Goal: Register for event/course

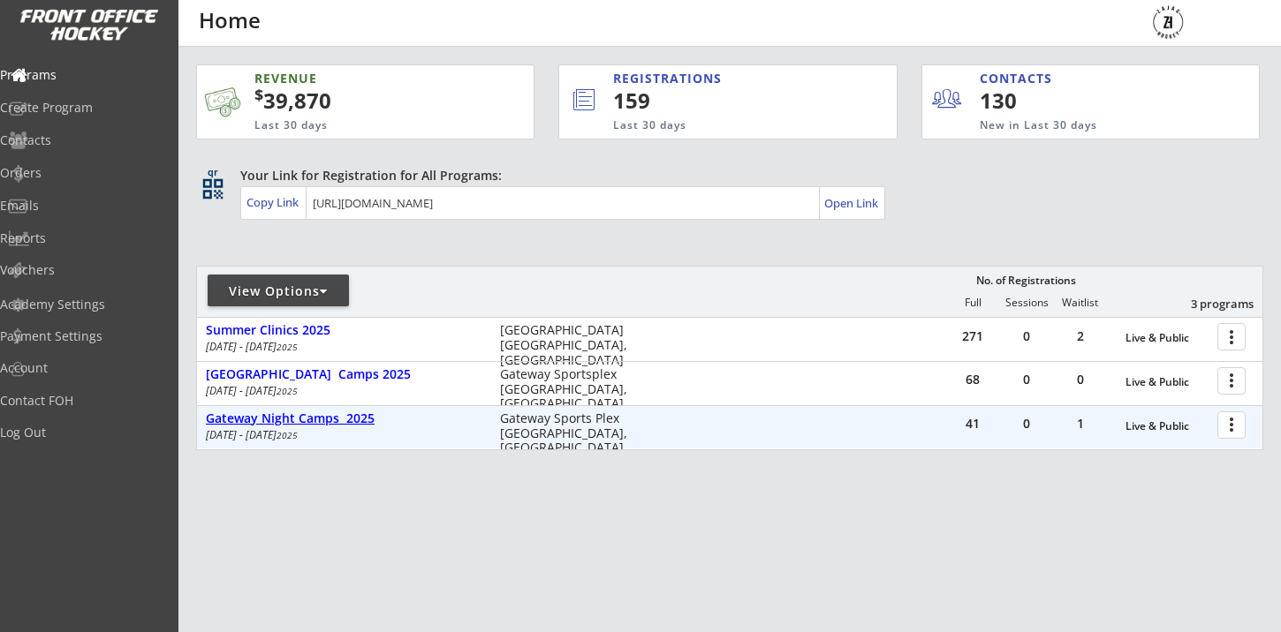
click at [276, 412] on div "Gateway Night Camps 2025" at bounding box center [344, 419] width 276 height 15
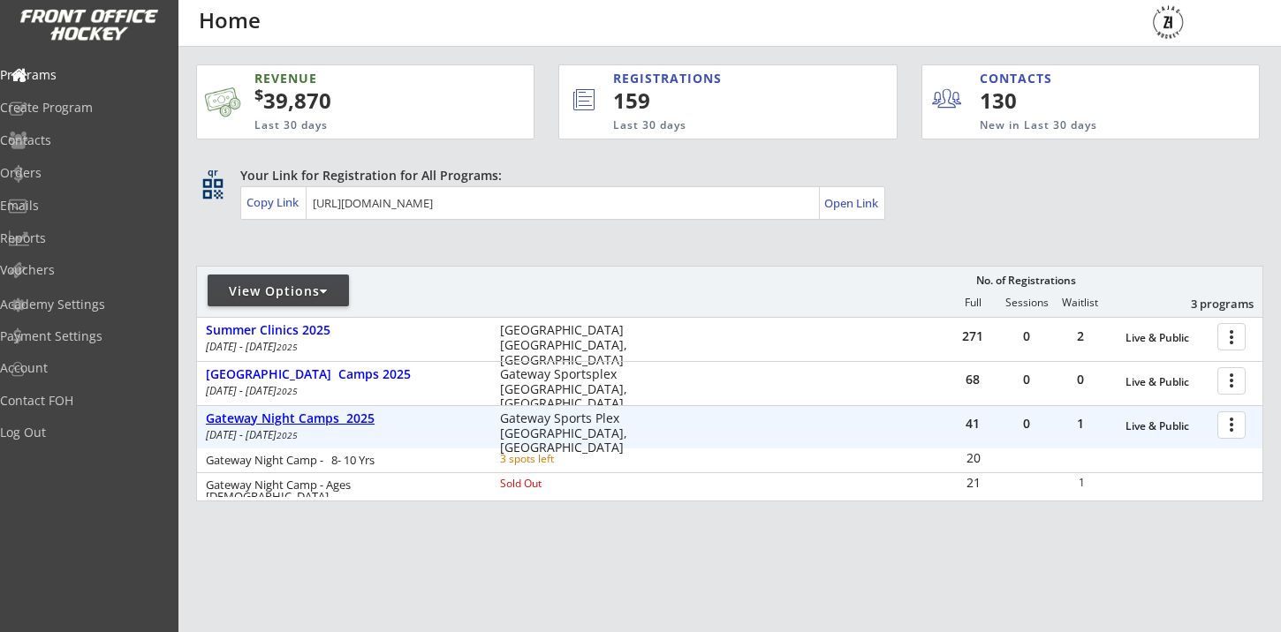
click at [276, 412] on div "Gateway Night Camps 2025" at bounding box center [344, 419] width 276 height 15
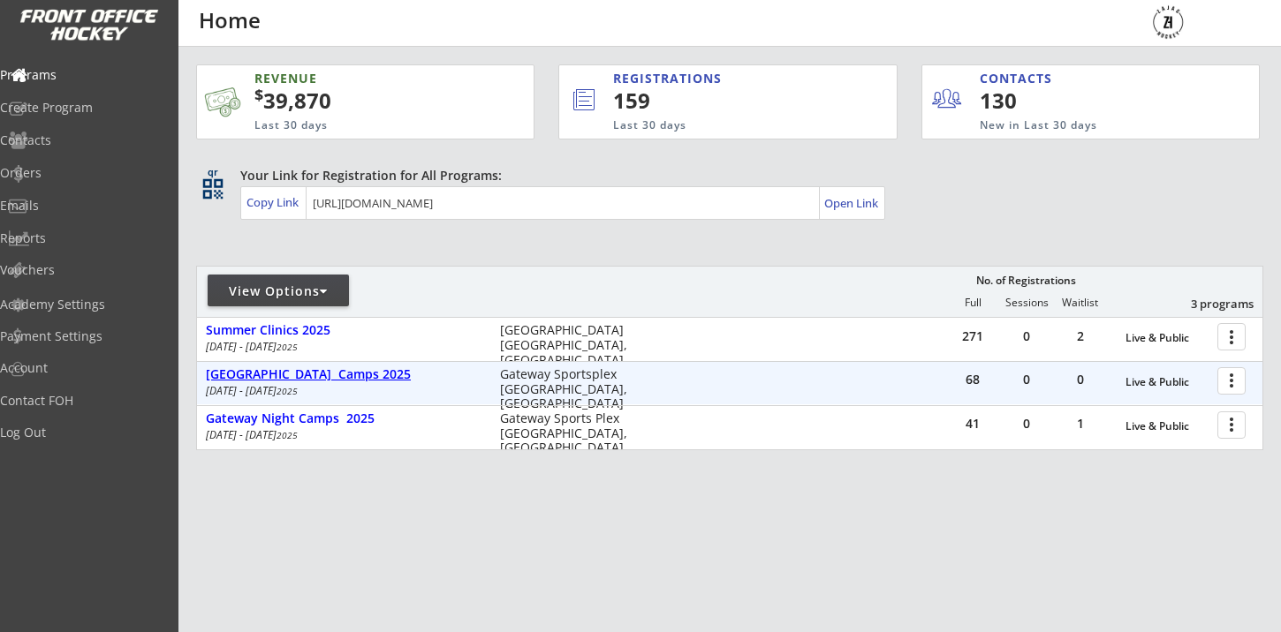
click at [309, 368] on div "[GEOGRAPHIC_DATA] Camps 2025" at bounding box center [344, 374] width 276 height 15
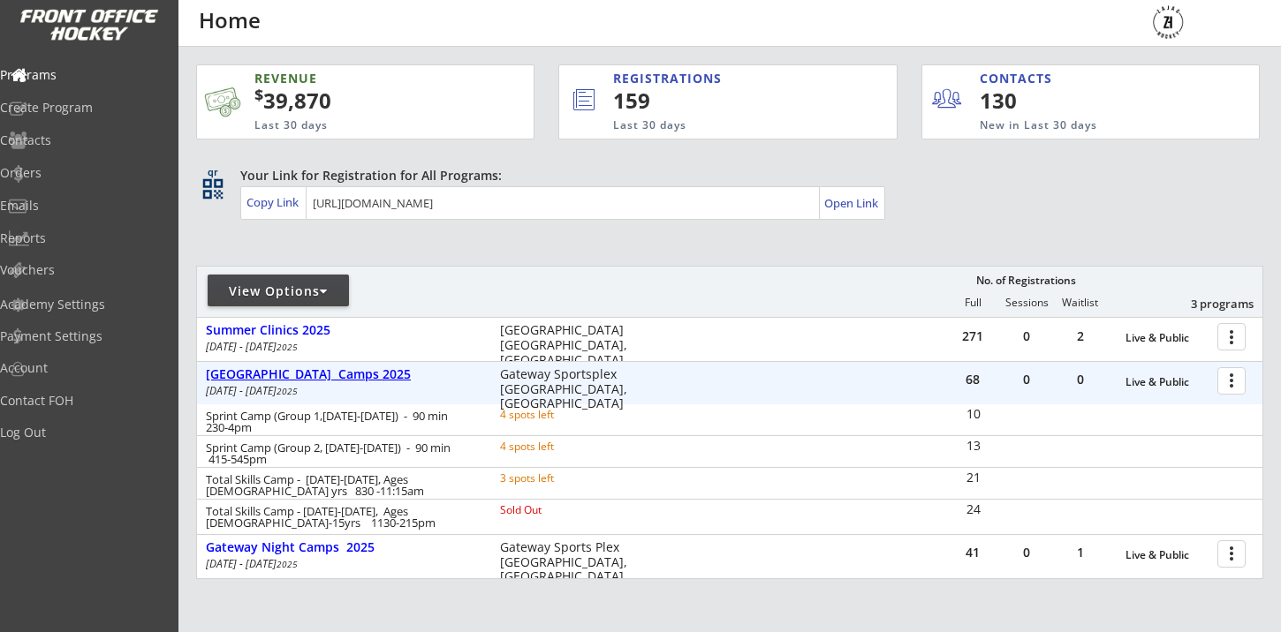
click at [309, 368] on div "[GEOGRAPHIC_DATA] Camps 2025" at bounding box center [344, 374] width 276 height 15
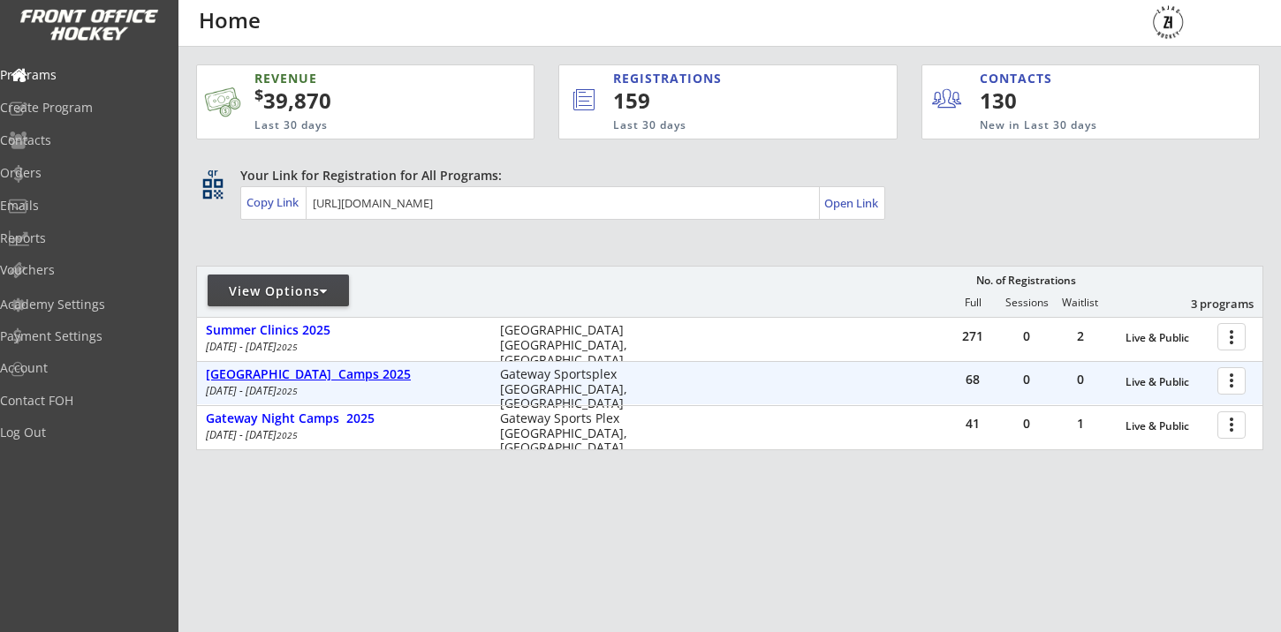
click at [354, 379] on div "[GEOGRAPHIC_DATA] Camps 2025" at bounding box center [344, 374] width 276 height 15
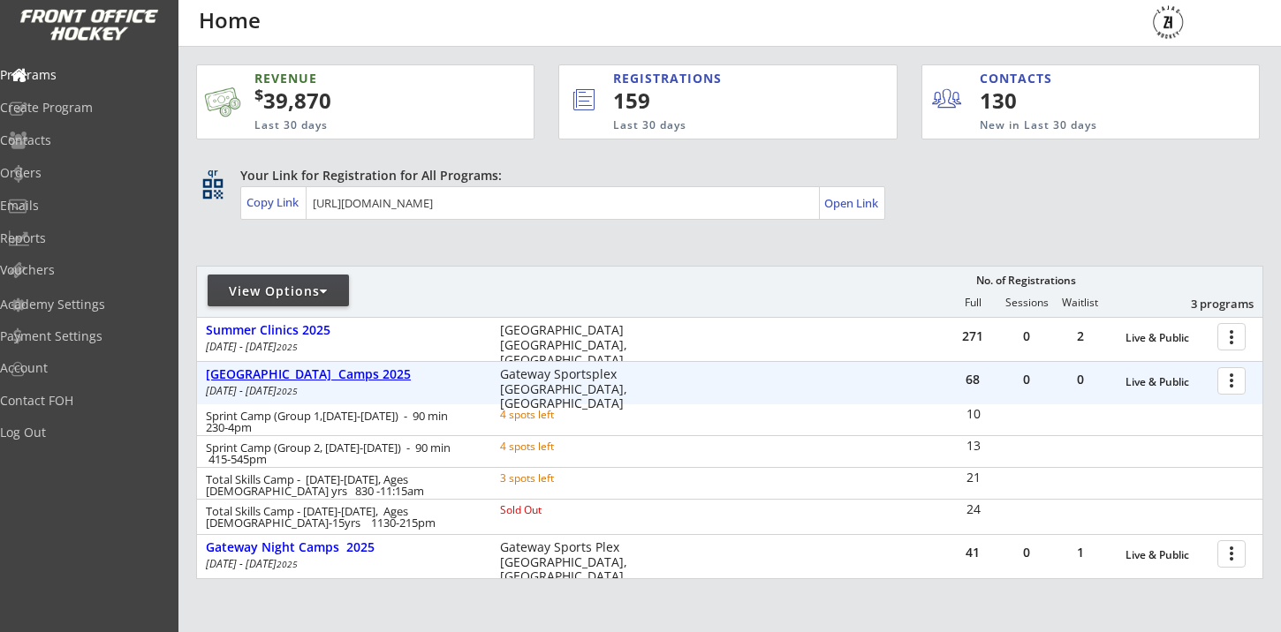
click at [354, 379] on div "[GEOGRAPHIC_DATA] Camps 2025" at bounding box center [344, 374] width 276 height 15
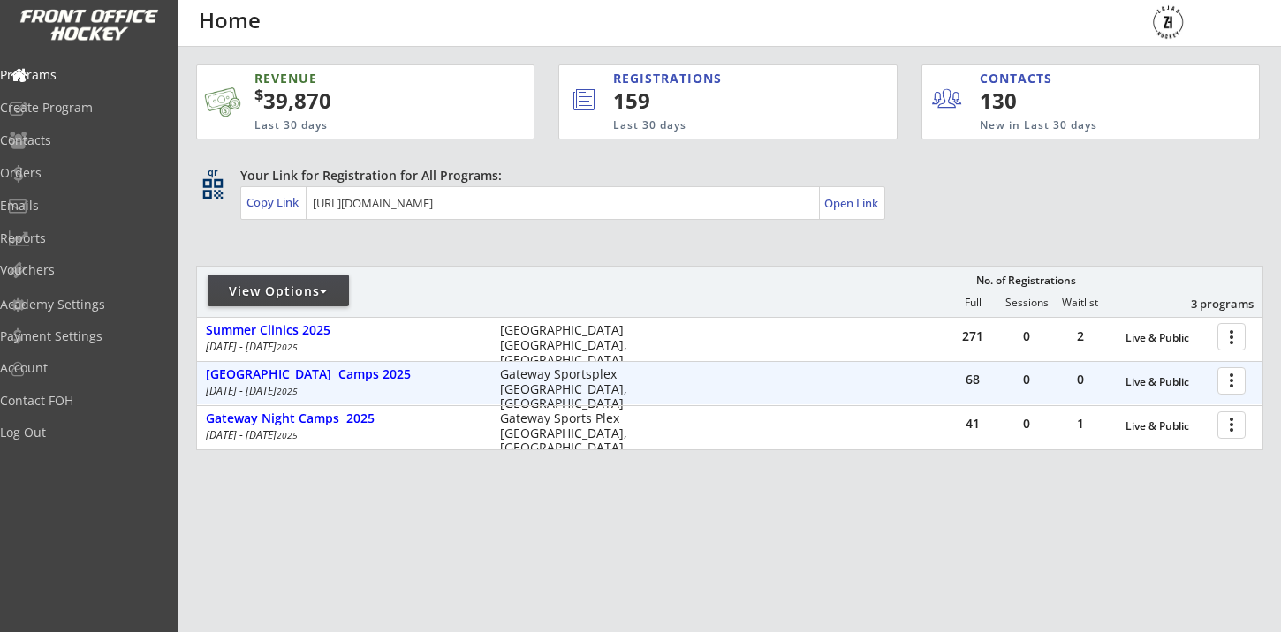
click at [310, 377] on div "[GEOGRAPHIC_DATA] Camps 2025" at bounding box center [344, 374] width 276 height 15
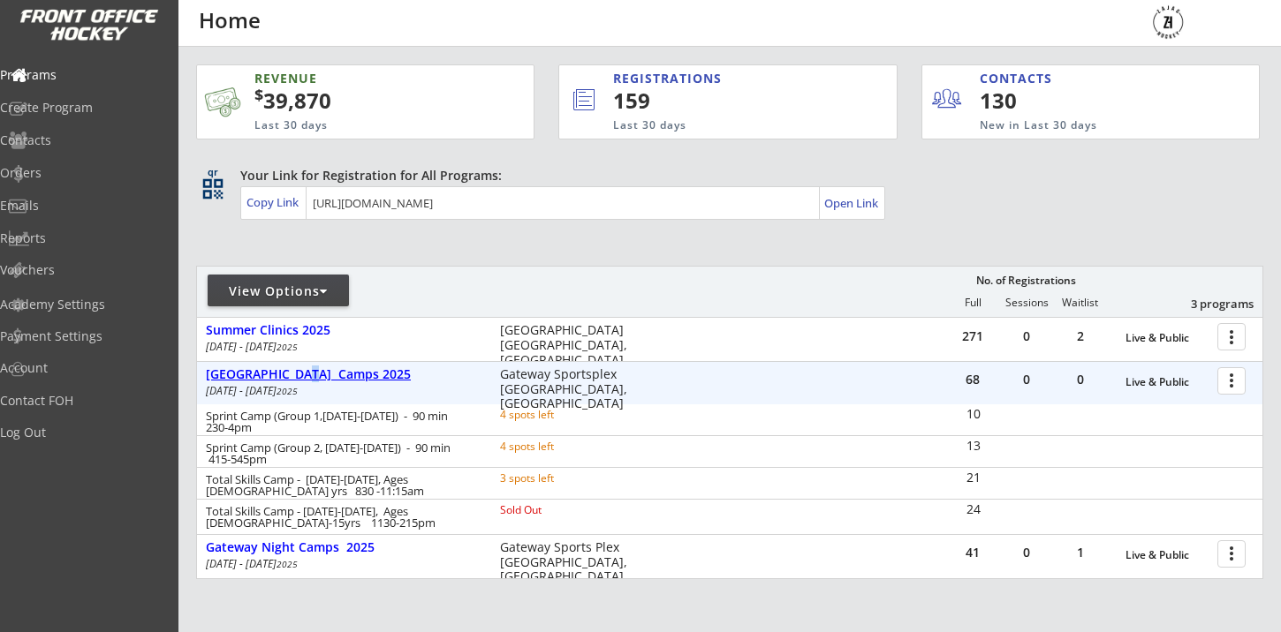
drag, startPoint x: 306, startPoint y: 378, endPoint x: 322, endPoint y: 390, distance: 20.8
click at [313, 381] on div "[GEOGRAPHIC_DATA] Camps 2025" at bounding box center [344, 374] width 276 height 15
